Goal: Task Accomplishment & Management: Use online tool/utility

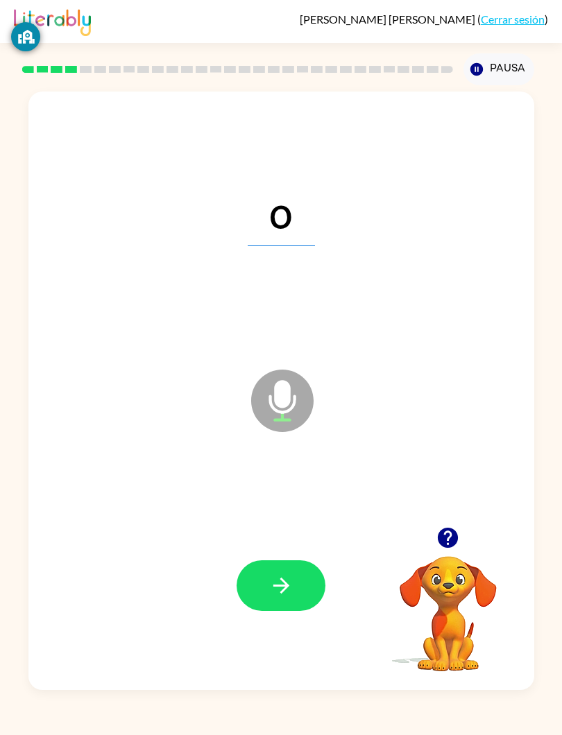
click at [308, 131] on div "o" at bounding box center [281, 209] width 478 height 181
click at [293, 586] on icon "button" at bounding box center [281, 586] width 24 height 24
click at [26, 628] on div "u Micrófono El micrófono está aquí para cuando sea tu turno de hablar Tu navega…" at bounding box center [281, 387] width 562 height 605
click at [103, 729] on div "[PERSON_NAME] ( Cerrar sesión ) Pausa Pausa k Micrófono El micrófono está aquí …" at bounding box center [281, 367] width 562 height 735
click at [269, 588] on icon "button" at bounding box center [281, 586] width 24 height 24
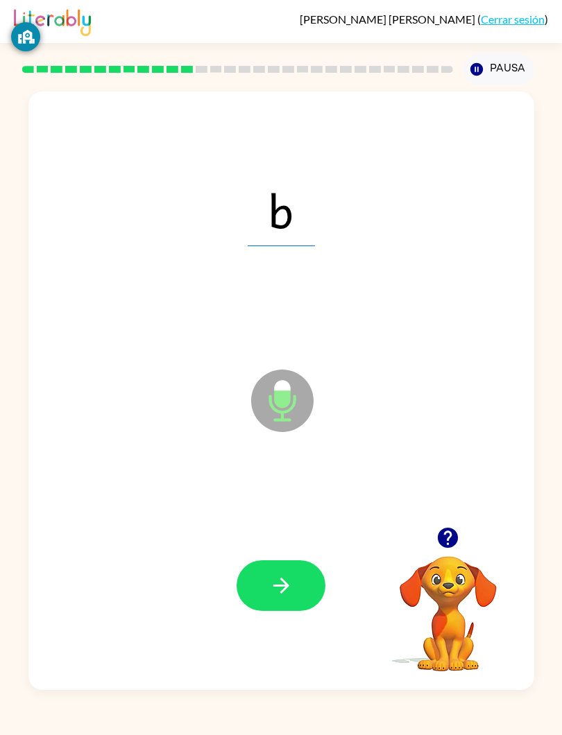
click at [284, 576] on icon "button" at bounding box center [281, 586] width 24 height 24
click at [302, 587] on button "button" at bounding box center [281, 586] width 89 height 51
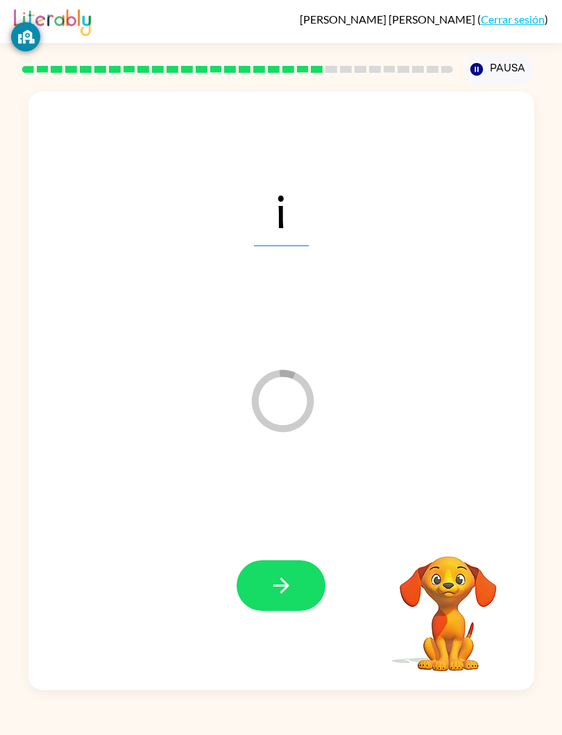
click at [283, 578] on icon "button" at bounding box center [281, 586] width 24 height 24
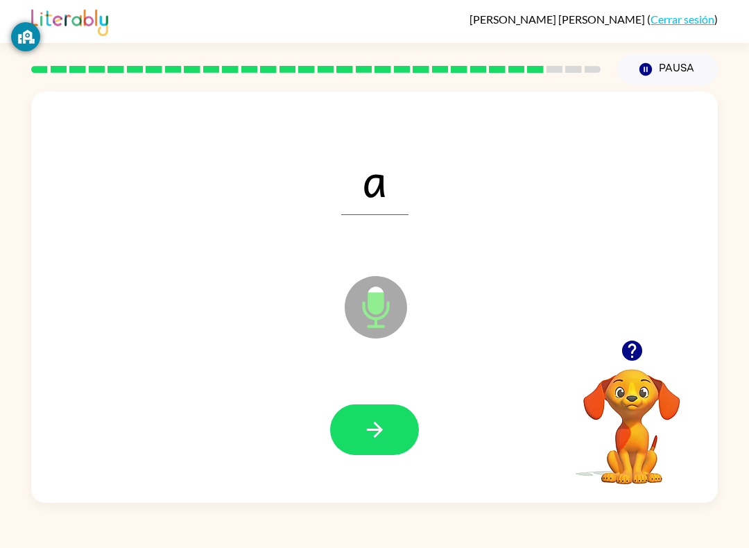
click at [381, 469] on div at bounding box center [374, 429] width 659 height 119
click at [384, 425] on icon "button" at bounding box center [375, 430] width 24 height 24
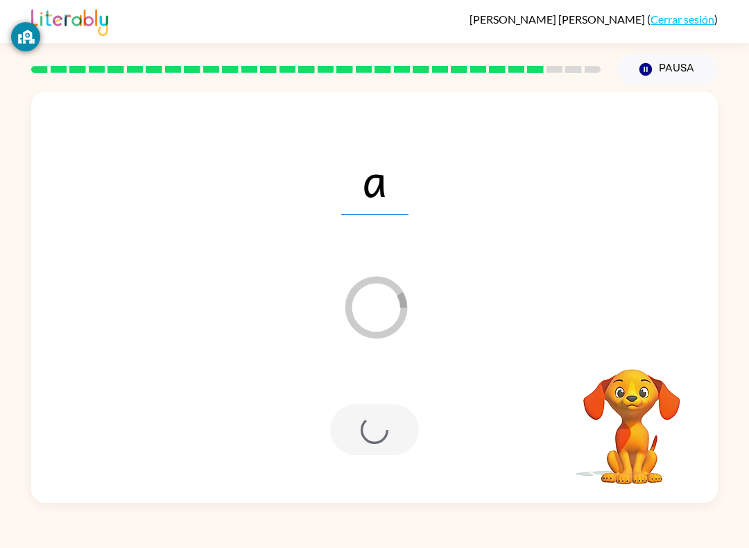
click at [386, 427] on div at bounding box center [374, 429] width 89 height 51
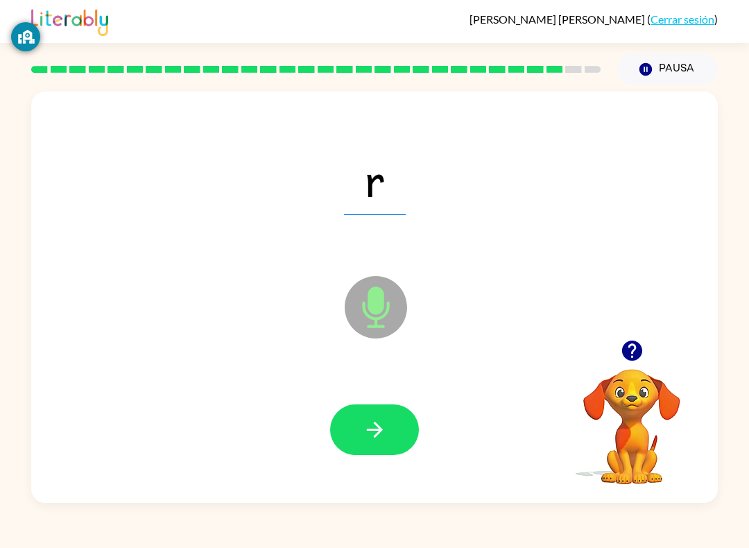
click at [375, 441] on icon "button" at bounding box center [375, 430] width 24 height 24
click at [383, 422] on icon "button" at bounding box center [375, 430] width 24 height 24
